Goal: Task Accomplishment & Management: Manage account settings

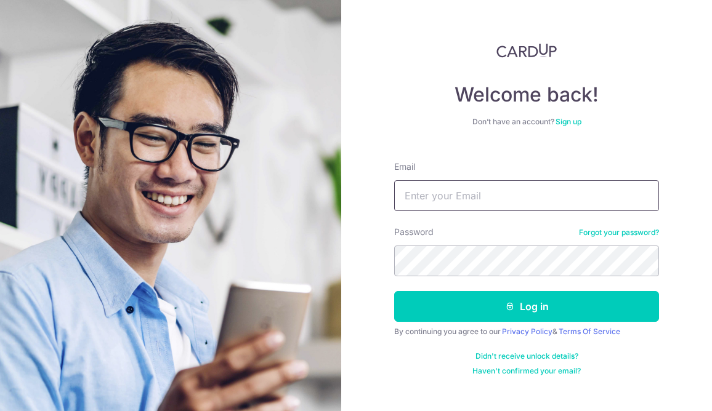
click at [491, 196] on input "Email" at bounding box center [526, 195] width 265 height 31
type input "[EMAIL_ADDRESS][DOMAIN_NAME]"
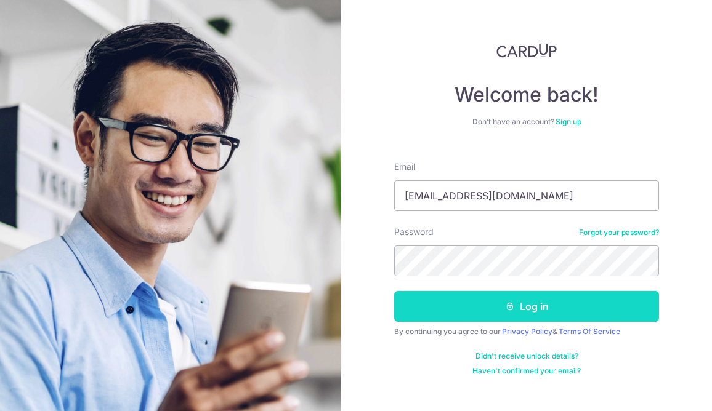
click at [545, 298] on button "Log in" at bounding box center [526, 306] width 265 height 31
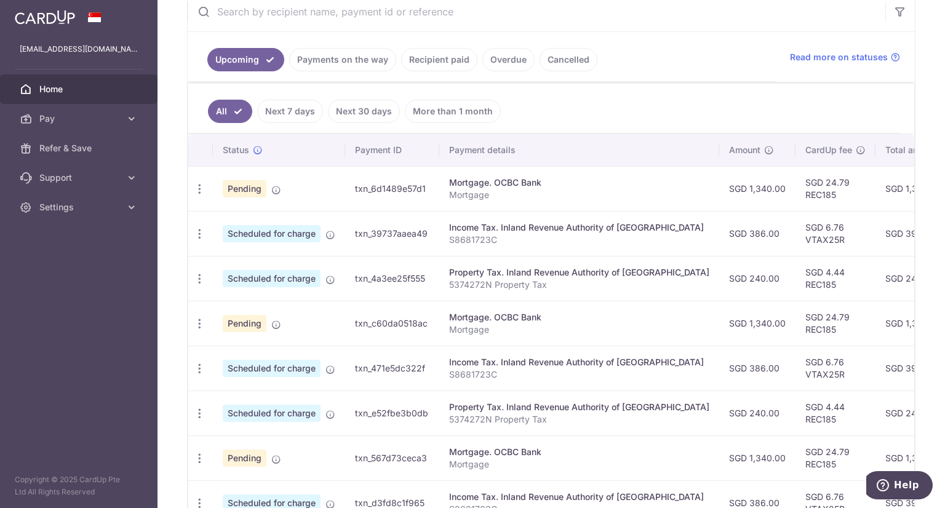
scroll to position [308, 0]
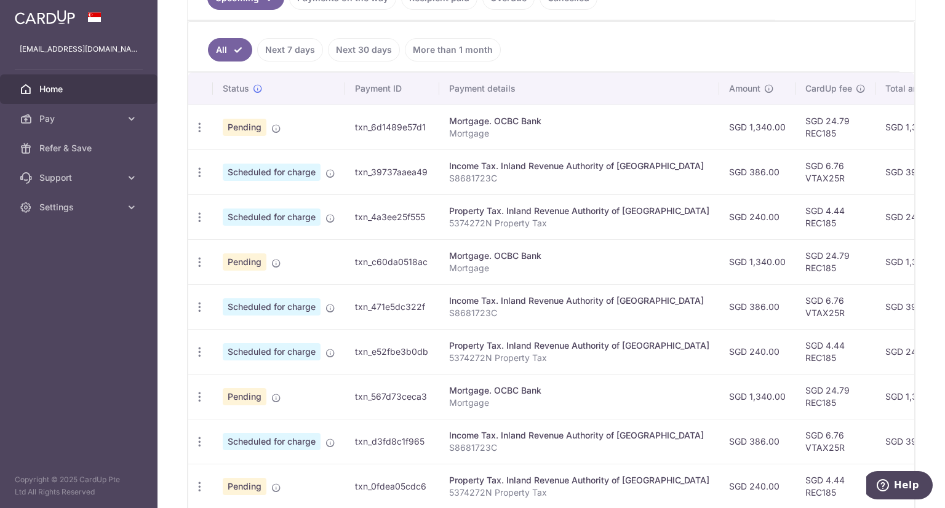
drag, startPoint x: 749, startPoint y: 33, endPoint x: 491, endPoint y: 169, distance: 292.1
click at [711, 33] on ul "All Next 7 days Next 30 days More than 1 month" at bounding box center [544, 47] width 712 height 50
click at [200, 128] on icon "button" at bounding box center [199, 127] width 13 height 13
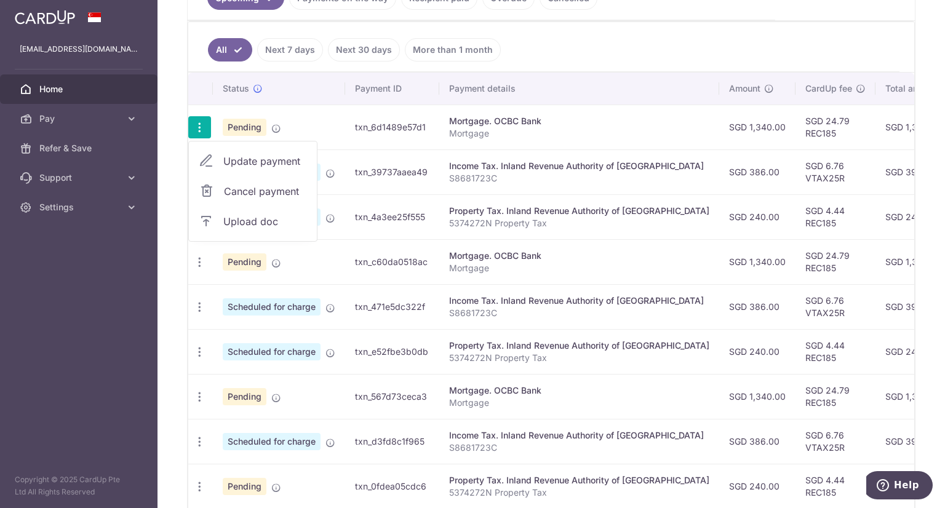
click at [280, 160] on span "Update payment" at bounding box center [265, 161] width 84 height 15
radio input "true"
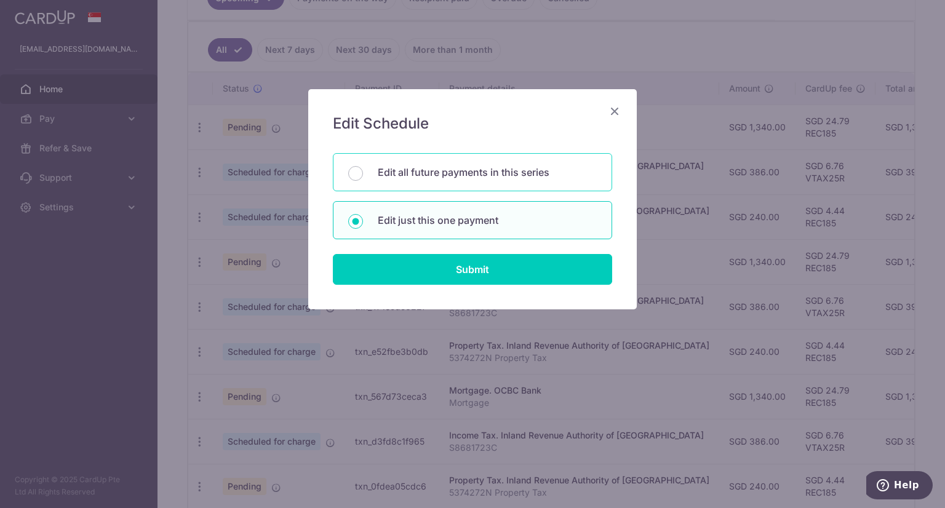
click at [464, 175] on p "Edit all future payments in this series" at bounding box center [487, 172] width 219 height 15
click at [363, 175] on input "Edit all future payments in this series" at bounding box center [355, 173] width 15 height 15
radio input "true"
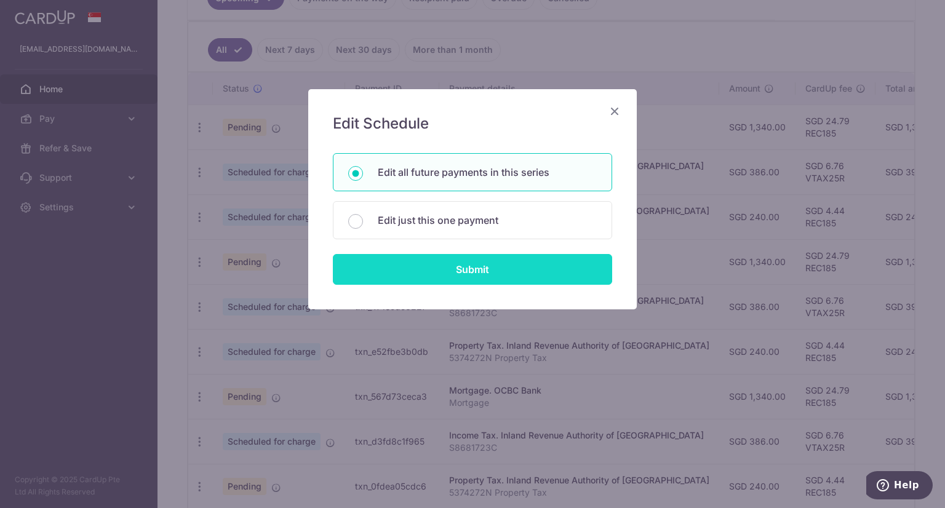
click at [469, 270] on input "Submit" at bounding box center [472, 269] width 279 height 31
radio input "true"
type input "1,340.00"
type input "Mortgage"
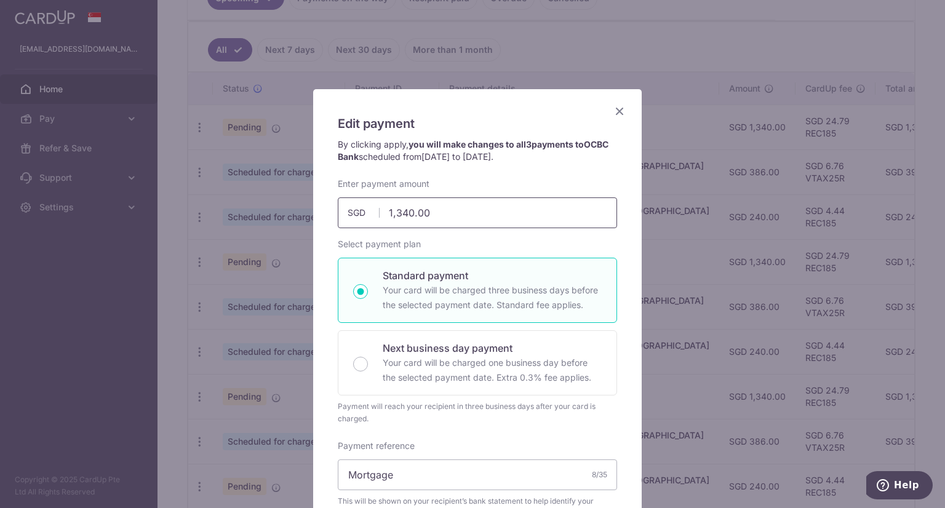
drag, startPoint x: 401, startPoint y: 213, endPoint x: 281, endPoint y: 213, distance: 120.6
click at [281, 213] on div "Edit payment By clicking apply, you will make changes to all 3 payments to OCBC…" at bounding box center [472, 254] width 945 height 508
type input "357.00"
click at [480, 177] on div "By clicking apply, you will make changes to all 3 payments to OCBC Bank schedul…" at bounding box center [478, 157] width 292 height 39
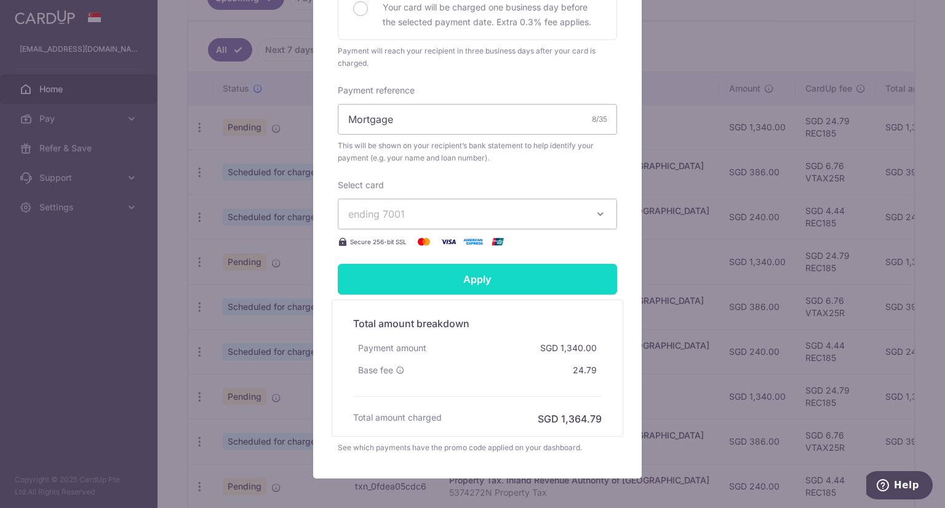
scroll to position [414, 0]
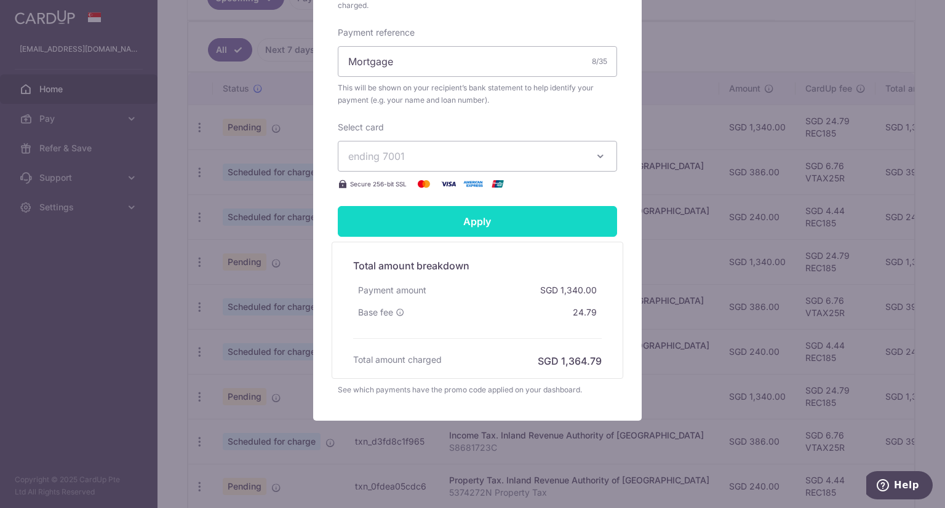
click at [480, 222] on input "Apply" at bounding box center [477, 221] width 279 height 31
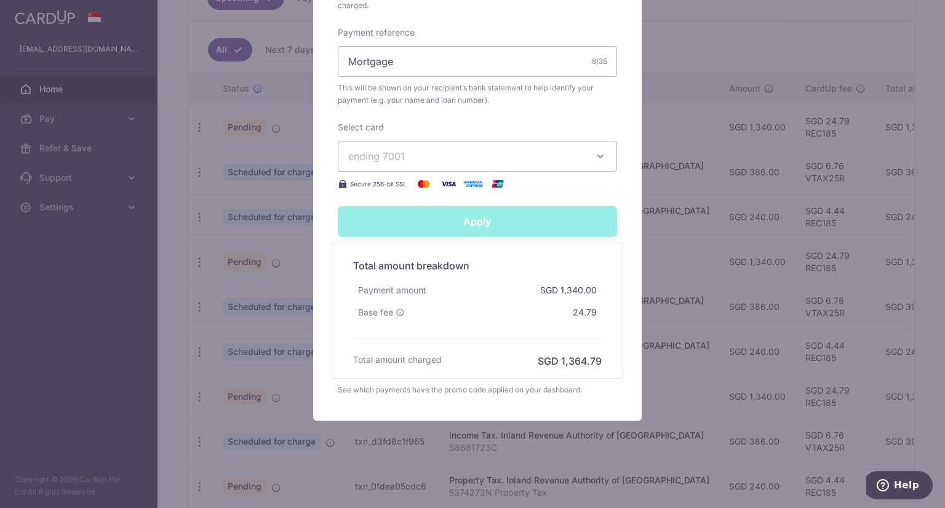
type input "Successfully Applied"
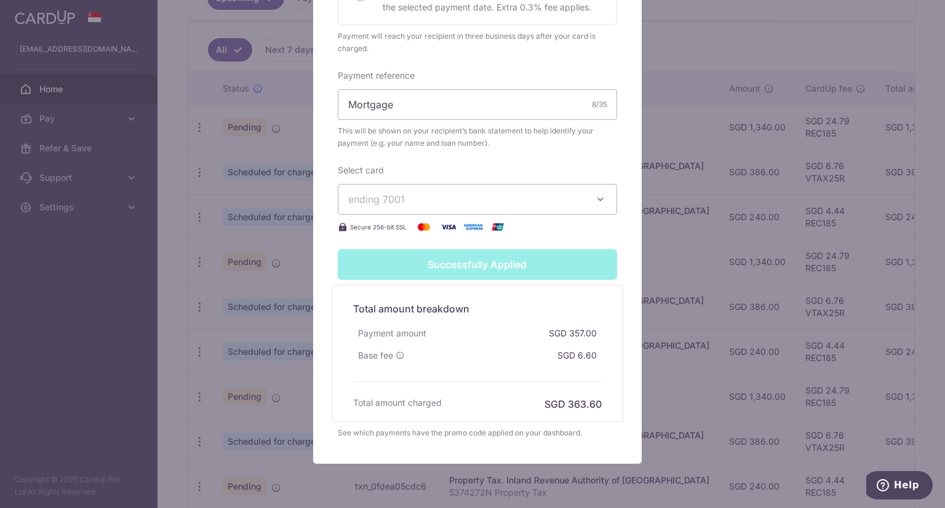
scroll to position [457, 0]
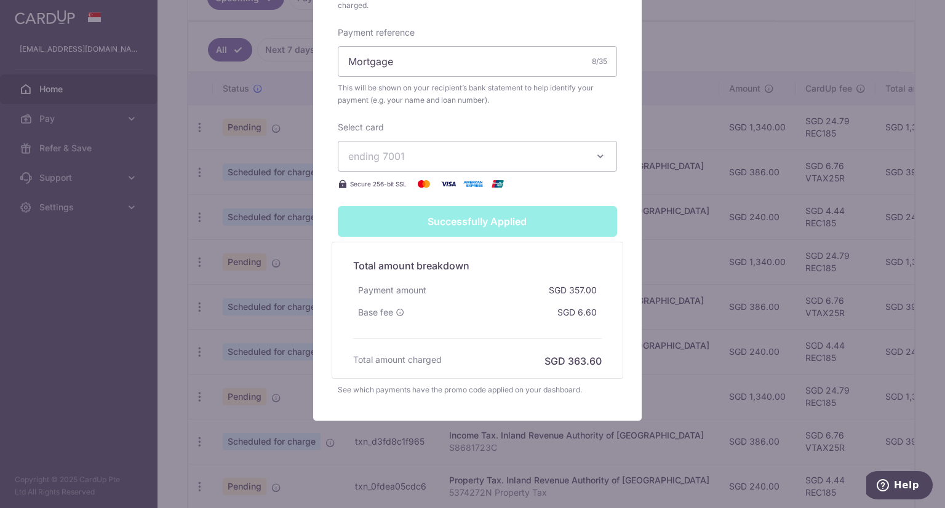
click at [566, 191] on form "By clicking apply, you will make changes to all 3 payments to OCBC Bank schedul…" at bounding box center [477, 39] width 279 height 715
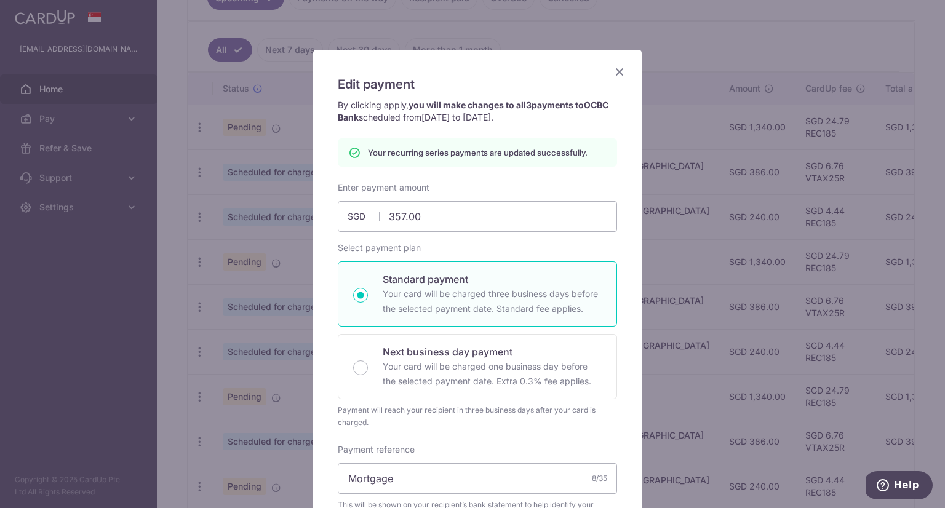
scroll to position [0, 0]
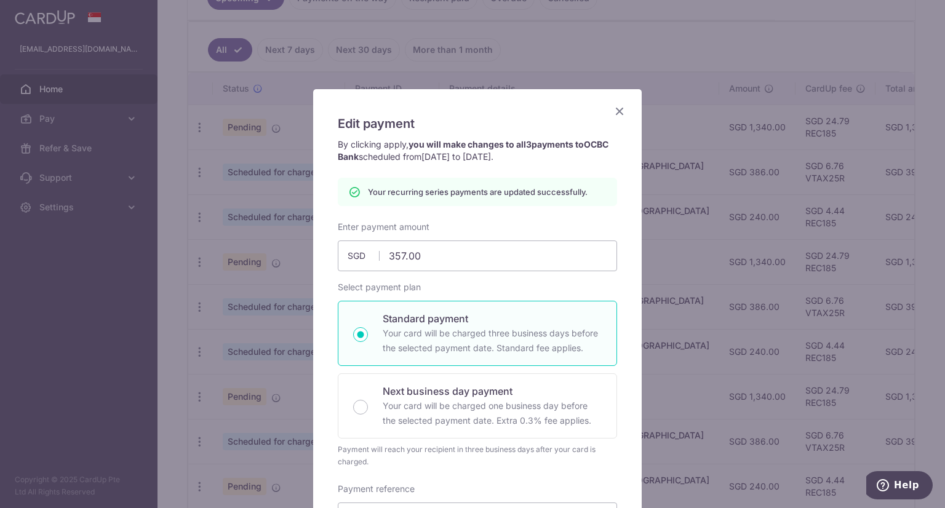
click at [616, 114] on icon "Close" at bounding box center [619, 110] width 15 height 15
